Goal: Task Accomplishment & Management: Complete application form

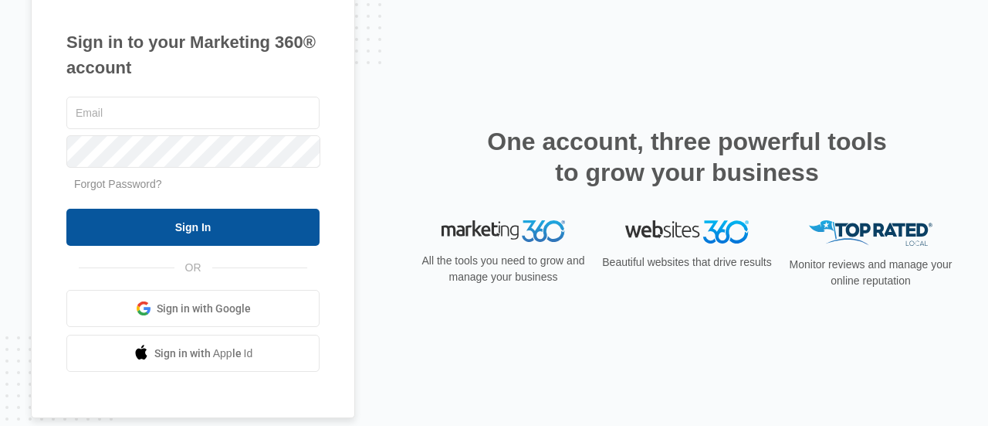
type input "[EMAIL_ADDRESS][DOMAIN_NAME]"
click at [161, 231] on input "Sign In" at bounding box center [192, 227] width 253 height 37
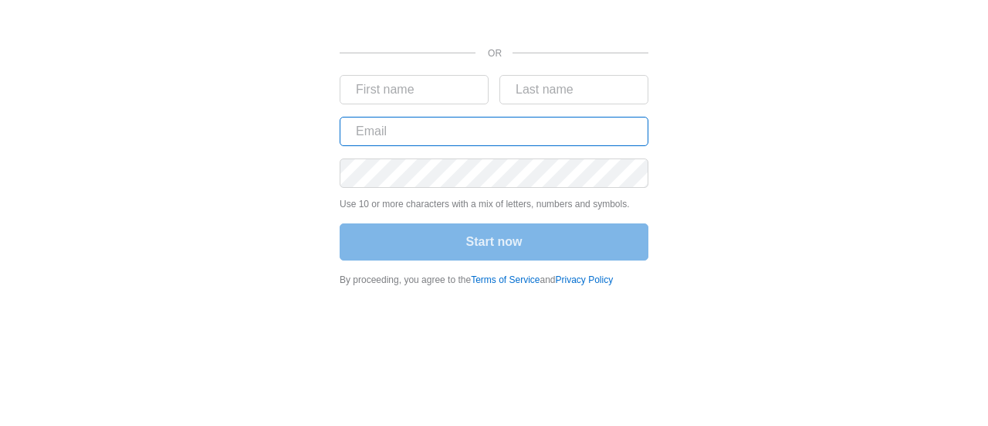
click at [428, 138] on input "text" at bounding box center [494, 131] width 309 height 29
type input "[EMAIL_ADDRESS][DOMAIN_NAME]"
type input "Muayad"
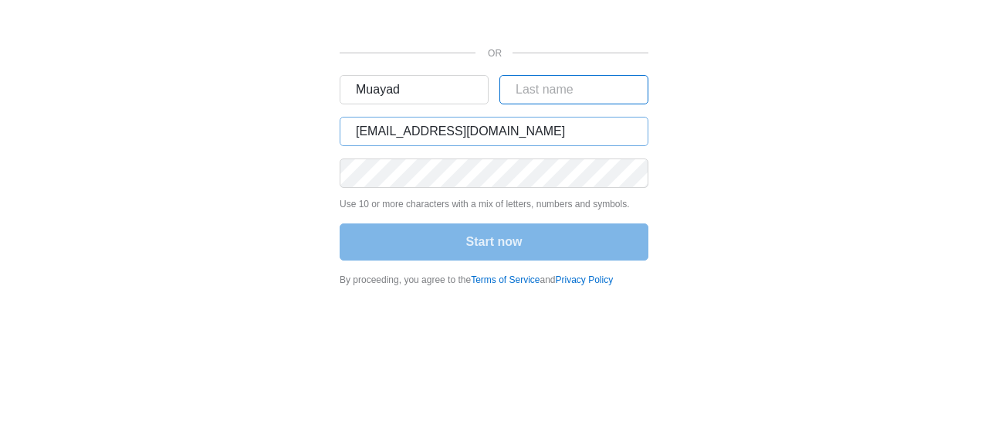
type input "Zakkour"
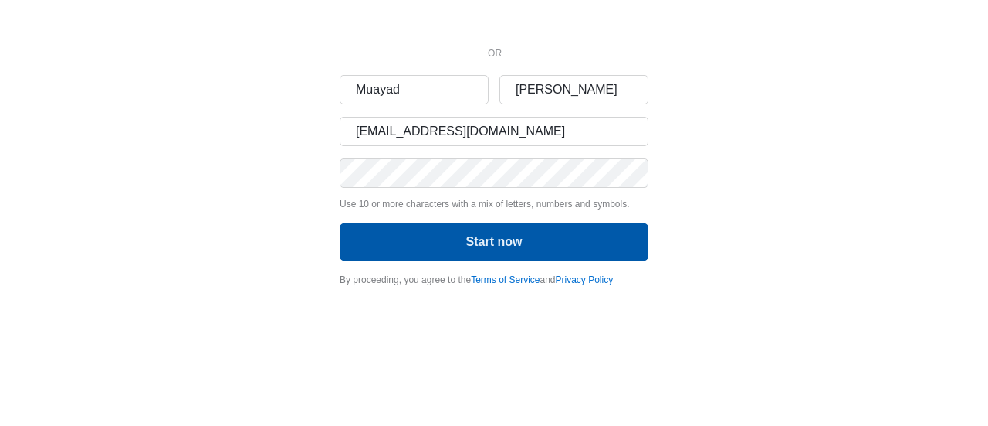
click at [490, 245] on button "Start now" at bounding box center [494, 241] width 309 height 37
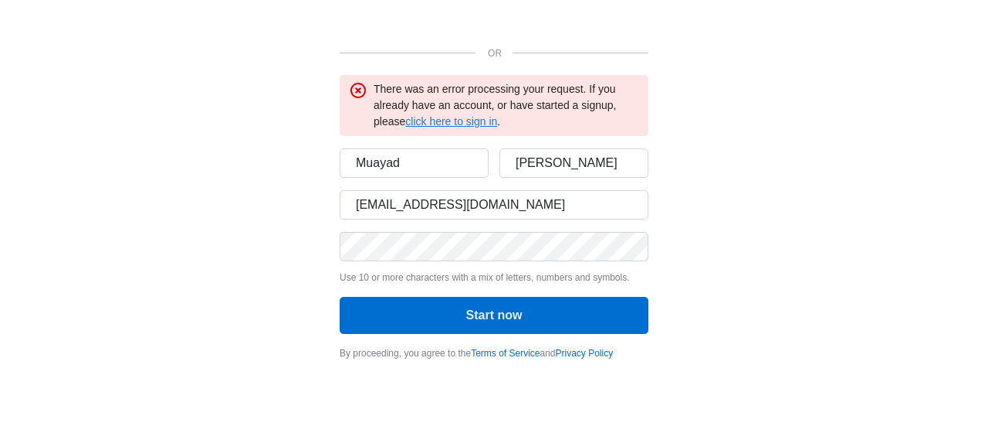
click at [439, 121] on link "click here to sign in" at bounding box center [451, 121] width 92 height 12
